Goal: Information Seeking & Learning: Learn about a topic

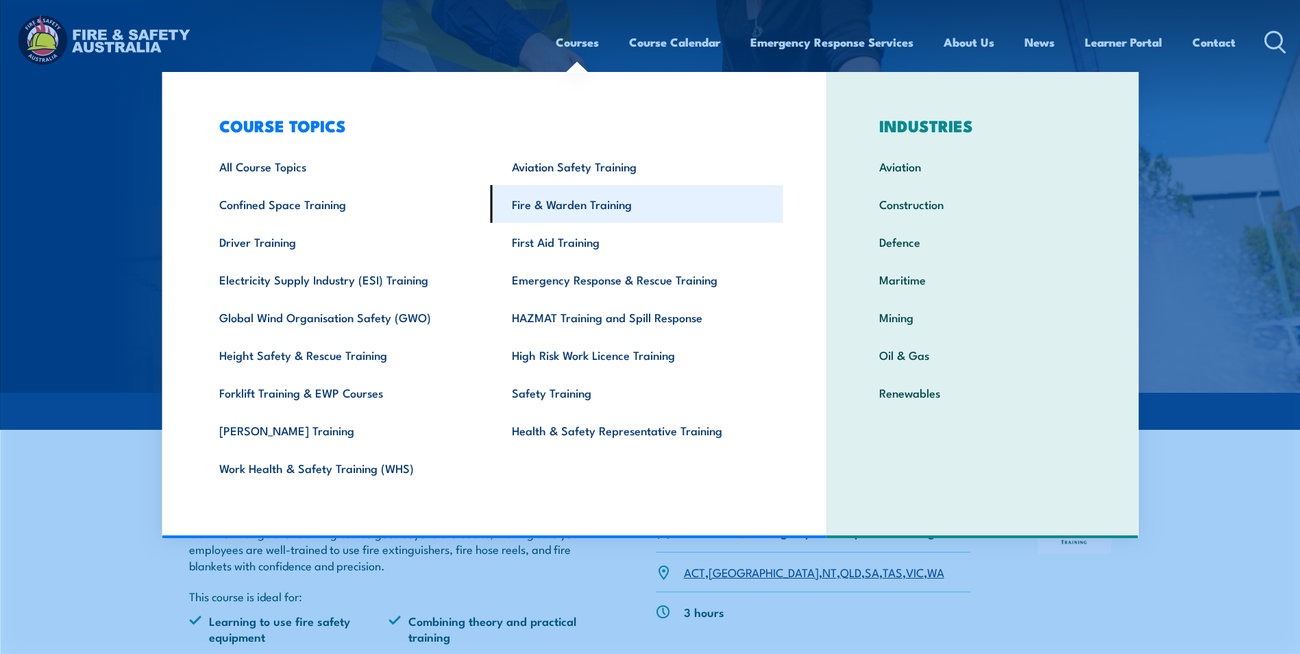
click at [573, 201] on link "Fire & Warden Training" at bounding box center [636, 204] width 293 height 38
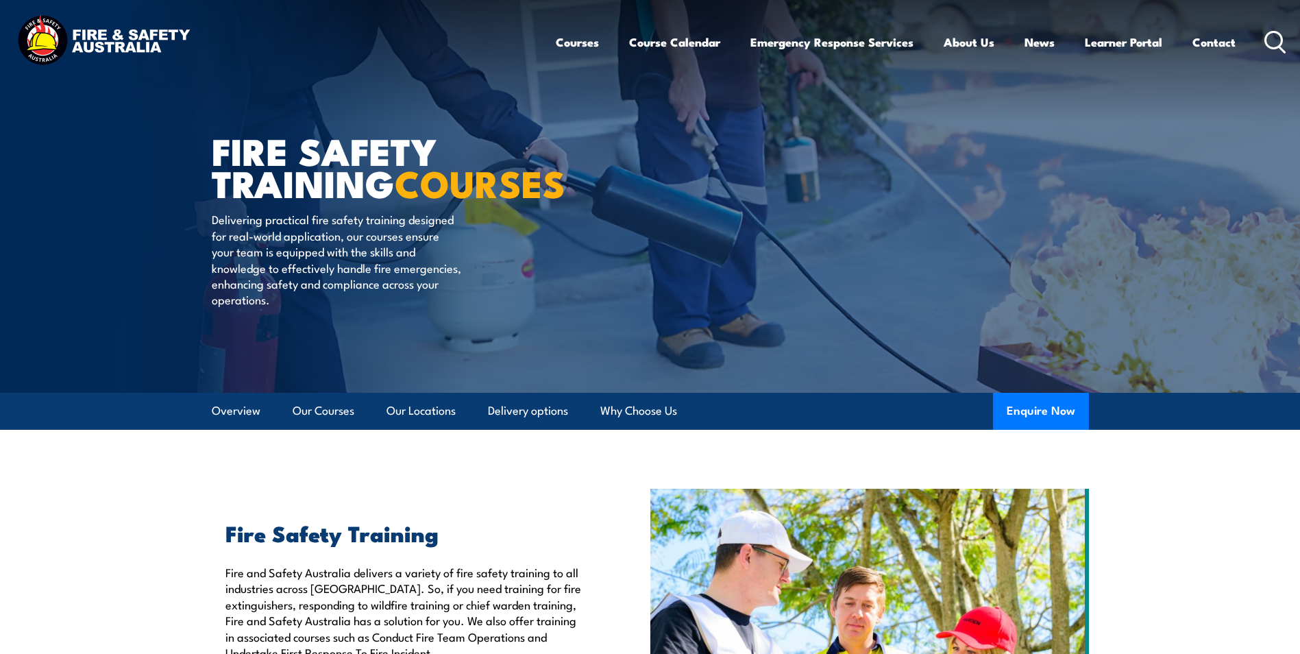
click at [1276, 42] on icon at bounding box center [1275, 42] width 22 height 23
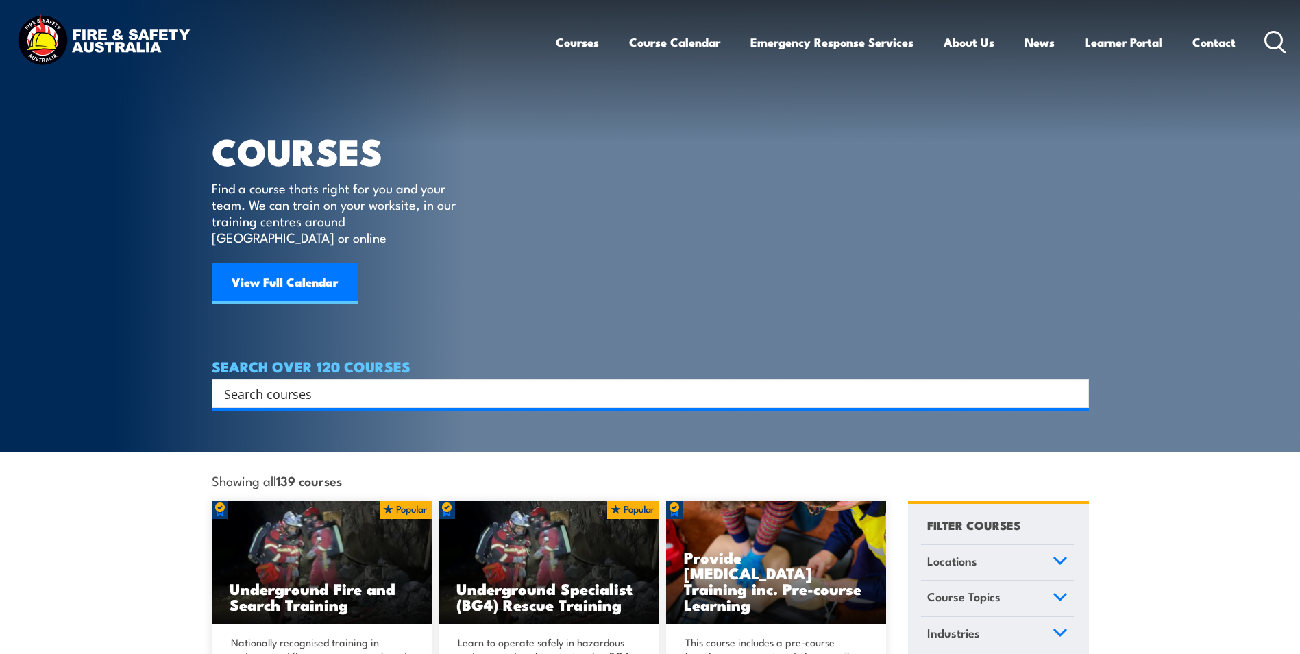
click at [283, 383] on input "Search input" at bounding box center [641, 393] width 834 height 21
paste input "• Firefighting and emergency evacuation organisation policy and procedures refr…"
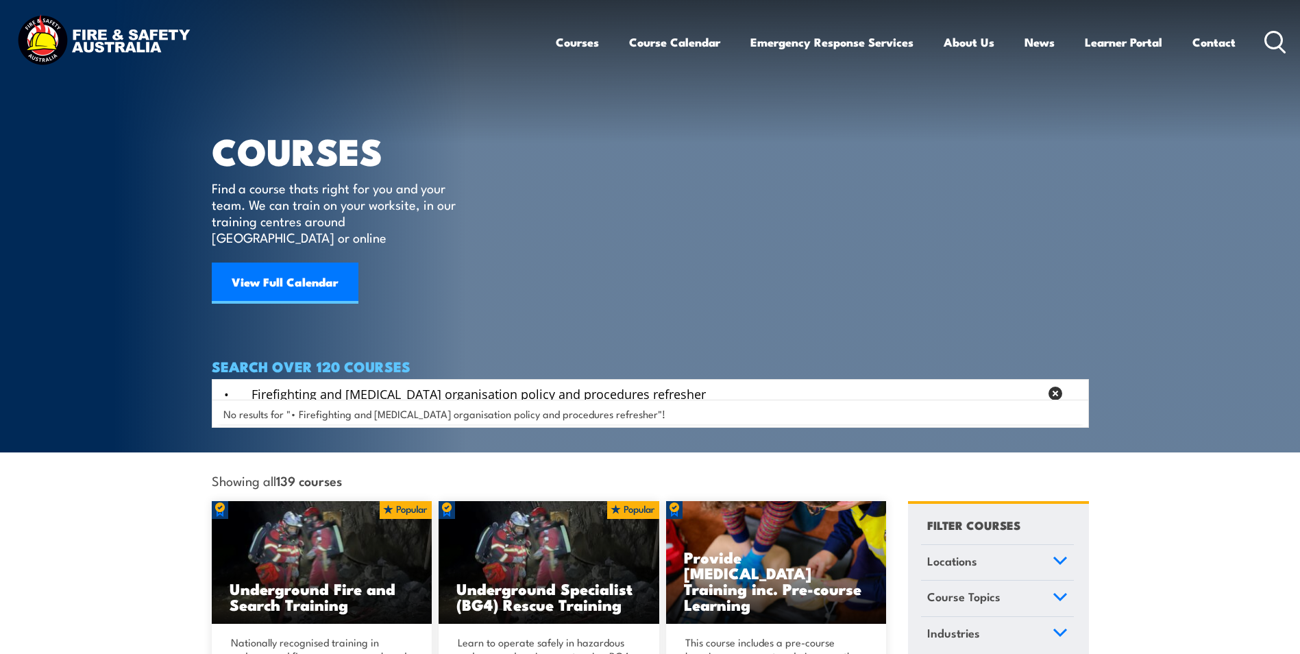
click at [439, 417] on span "No results for "• Firefighting and emergency evacuation organisation policy and…" at bounding box center [444, 413] width 442 height 13
click at [738, 383] on input "• Firefighting and emergency evacuation organisation policy and procedures refr…" at bounding box center [631, 393] width 815 height 21
drag, startPoint x: 740, startPoint y: 377, endPoint x: 474, endPoint y: 382, distance: 265.8
click at [474, 383] on input "• Firefighting and emergency evacuation organisation policy and procedures refr…" at bounding box center [631, 393] width 815 height 21
type input "• Firefighting and emergency evacuation"
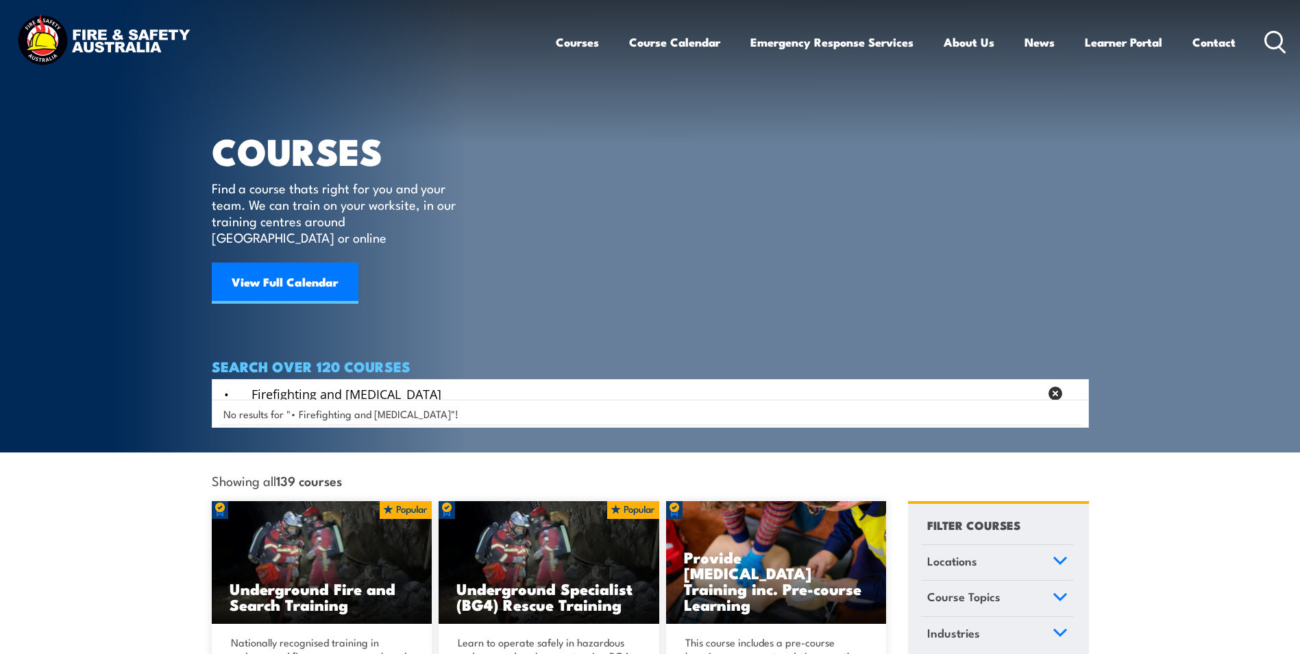
click at [415, 410] on span "No results for "• Firefighting and emergency evacuation"!" at bounding box center [340, 413] width 235 height 13
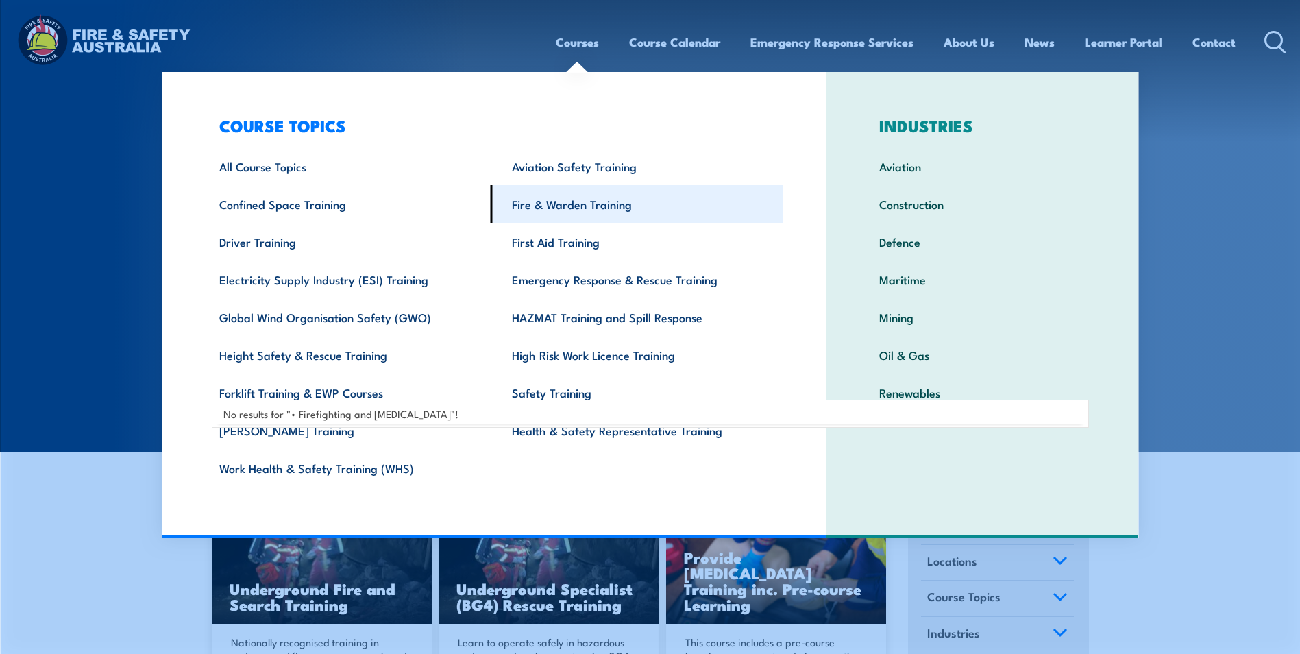
click at [554, 203] on link "Fire & Warden Training" at bounding box center [636, 204] width 293 height 38
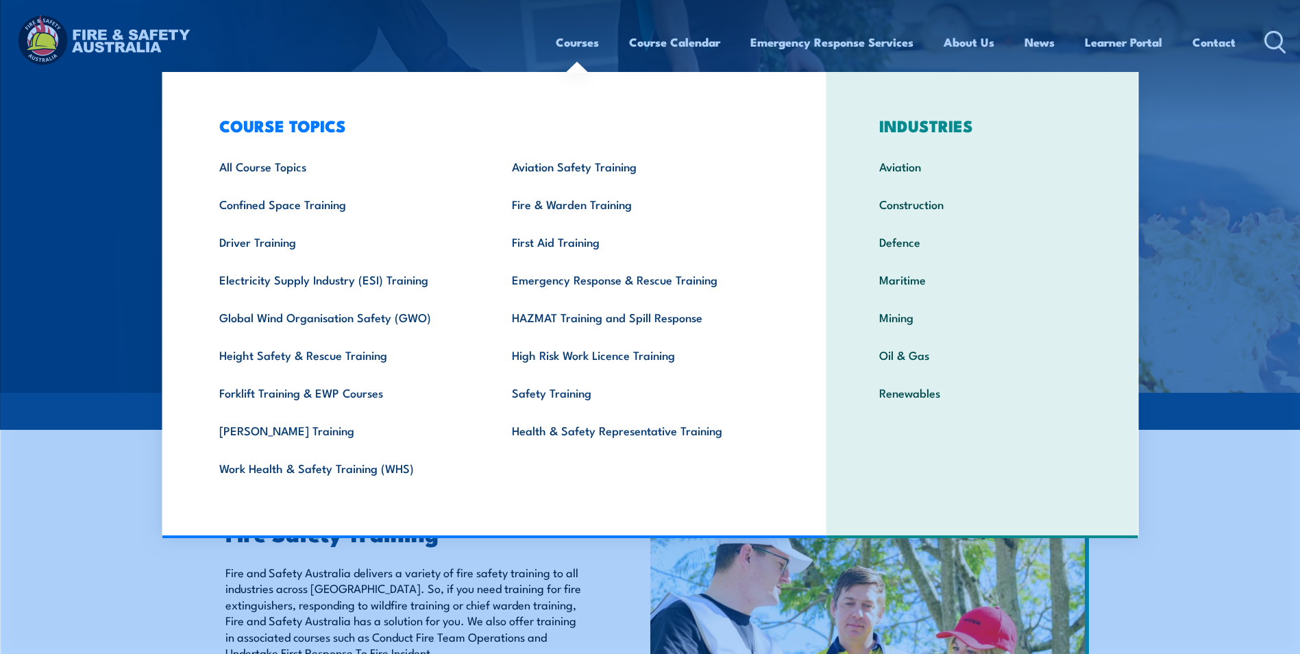
click at [572, 42] on link "Courses" at bounding box center [577, 42] width 43 height 36
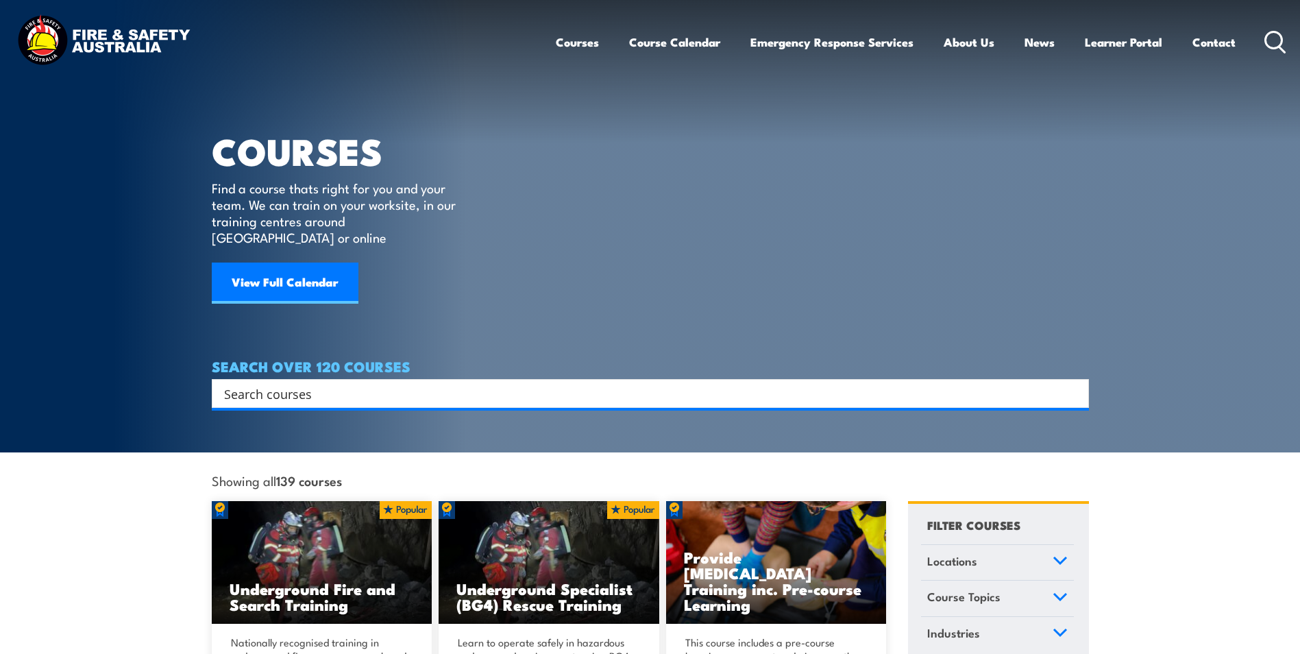
click at [273, 383] on input "Search input" at bounding box center [641, 393] width 834 height 21
type input "[MEDICAL_DATA]"
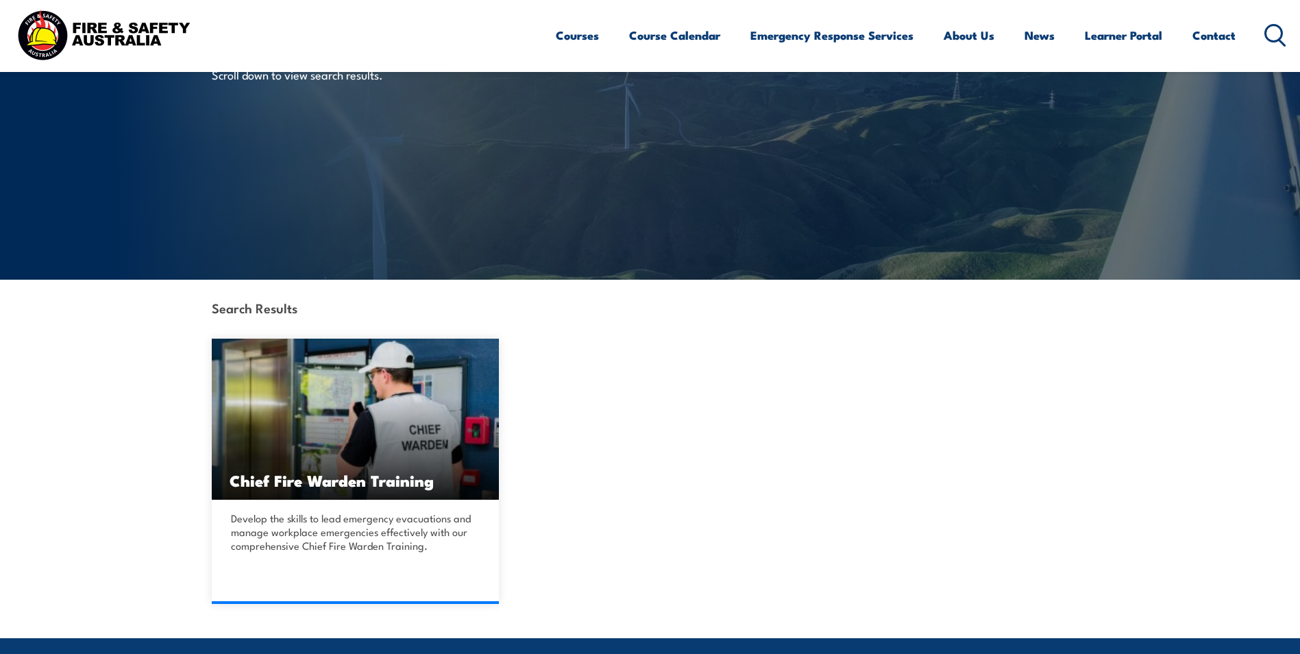
scroll to position [137, 0]
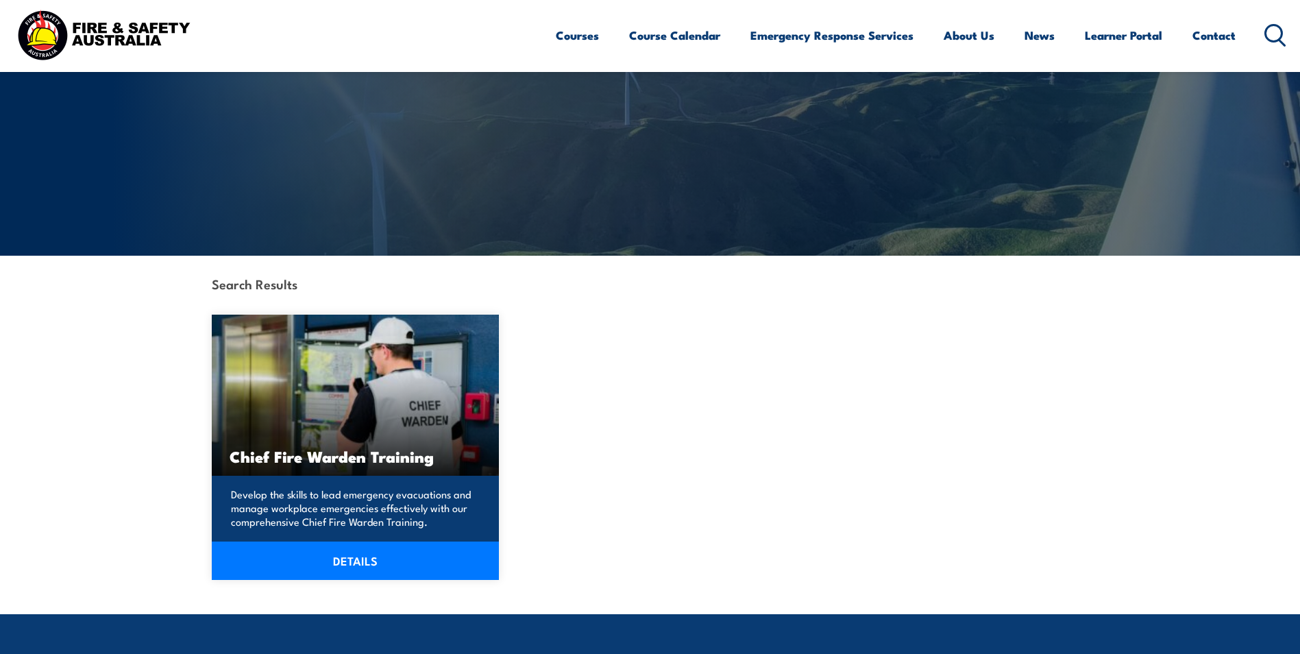
click at [333, 411] on img at bounding box center [356, 394] width 288 height 161
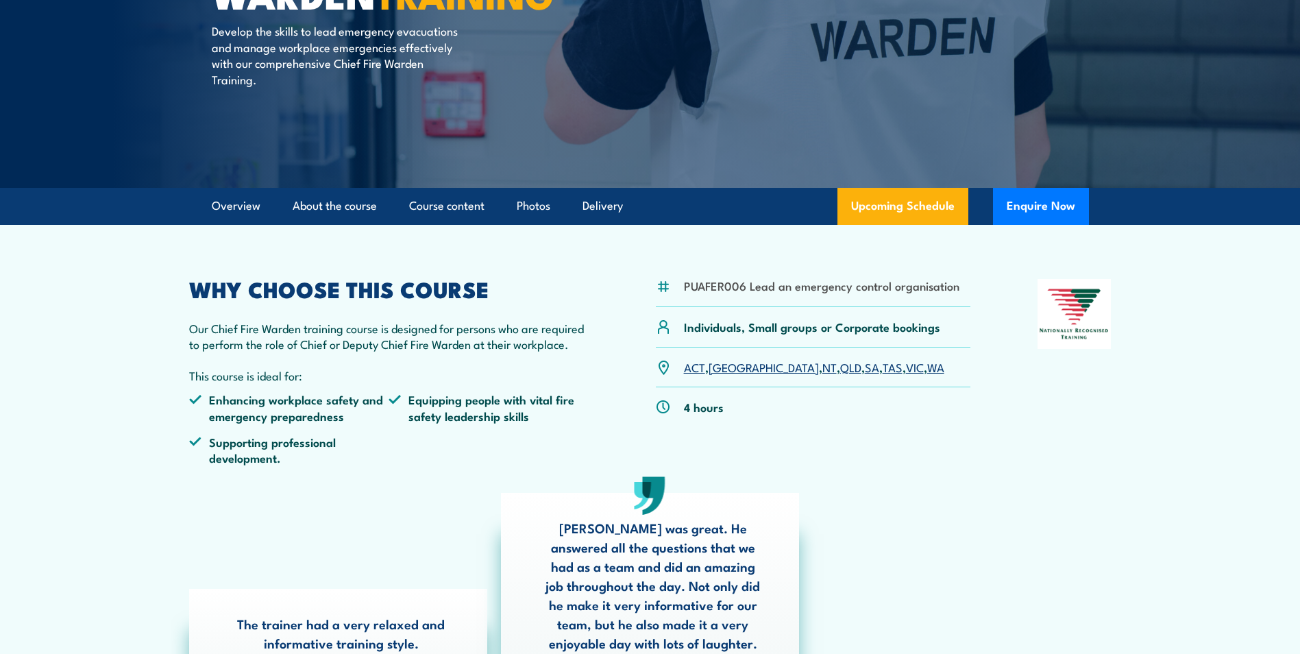
scroll to position [206, 0]
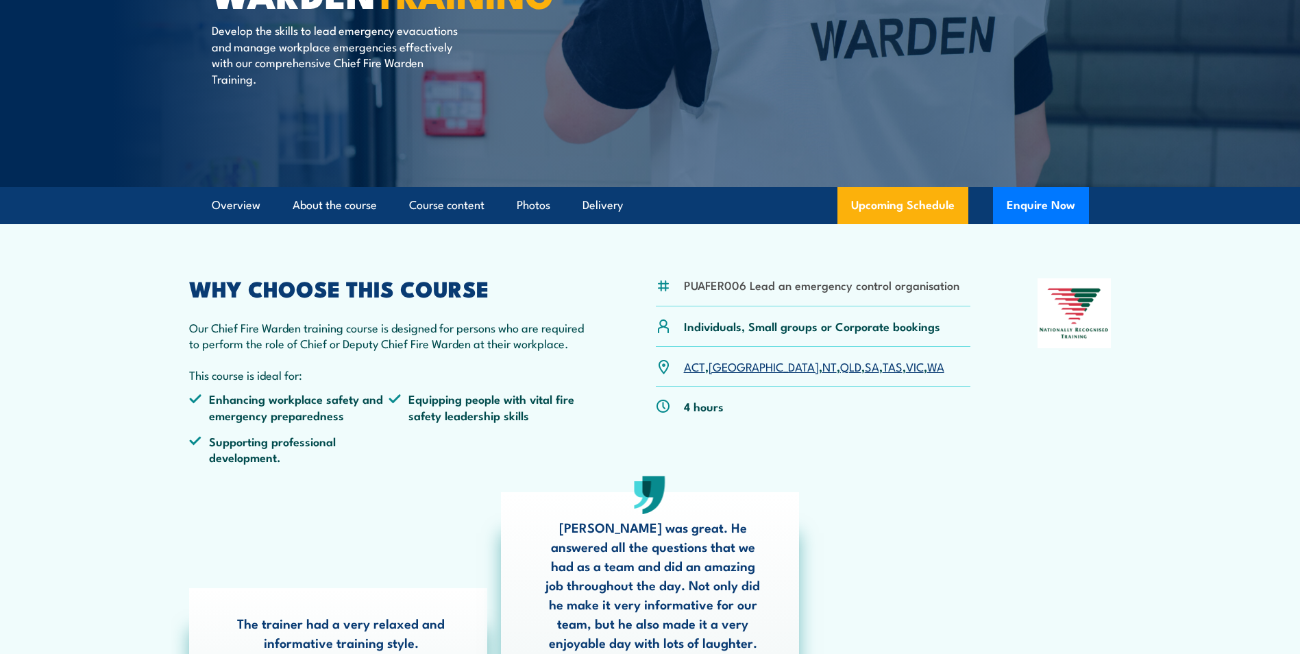
click at [865, 366] on link "SA" at bounding box center [872, 366] width 14 height 16
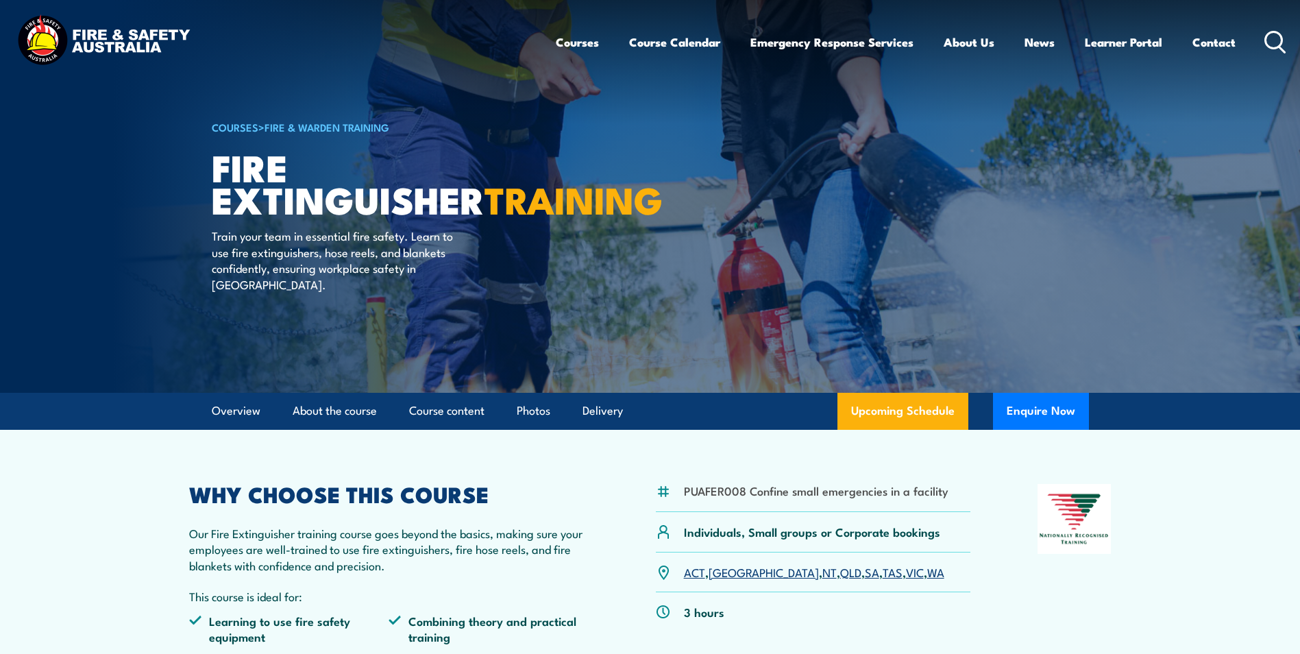
click at [1281, 44] on circle at bounding box center [1273, 40] width 16 height 16
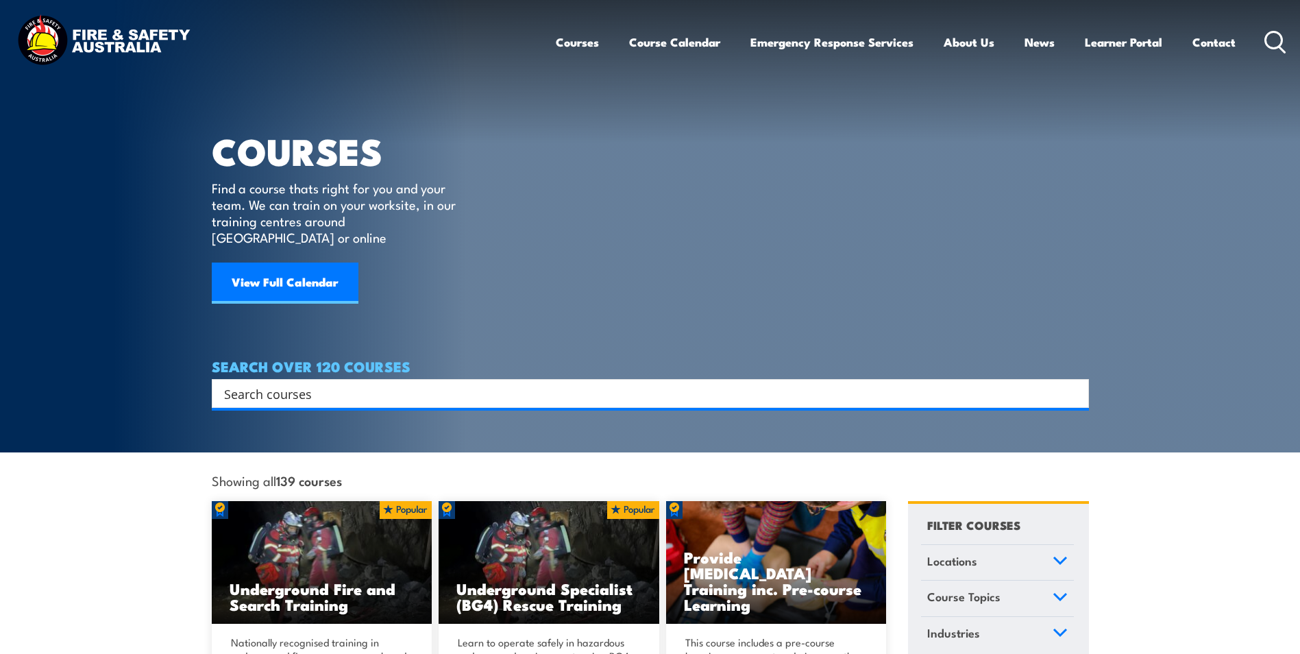
click at [284, 383] on input "Search input" at bounding box center [641, 393] width 834 height 21
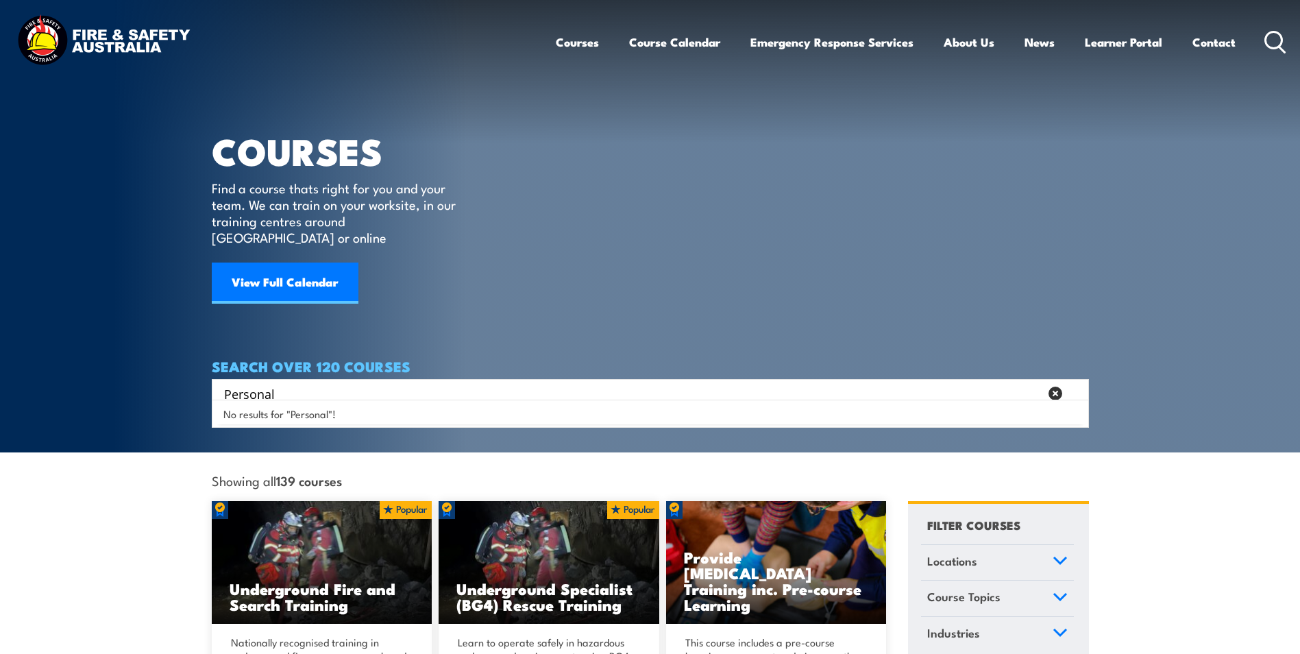
type input "Personal"
